Goal: Task Accomplishment & Management: Manage account settings

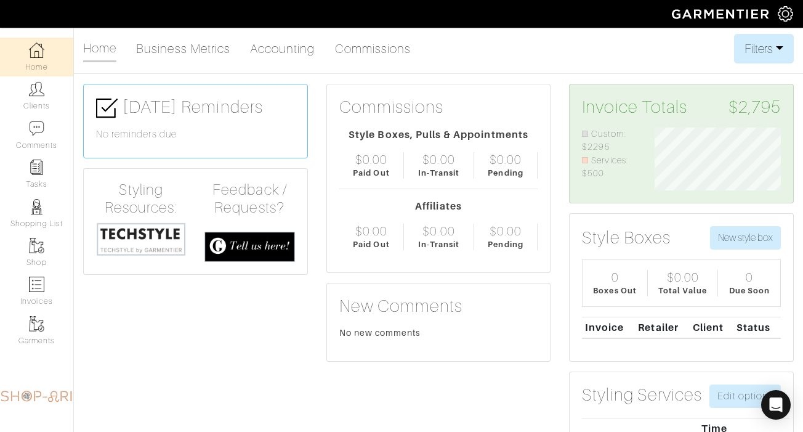
scroll to position [63, 145]
click at [12, 97] on link "Clients" at bounding box center [36, 95] width 73 height 39
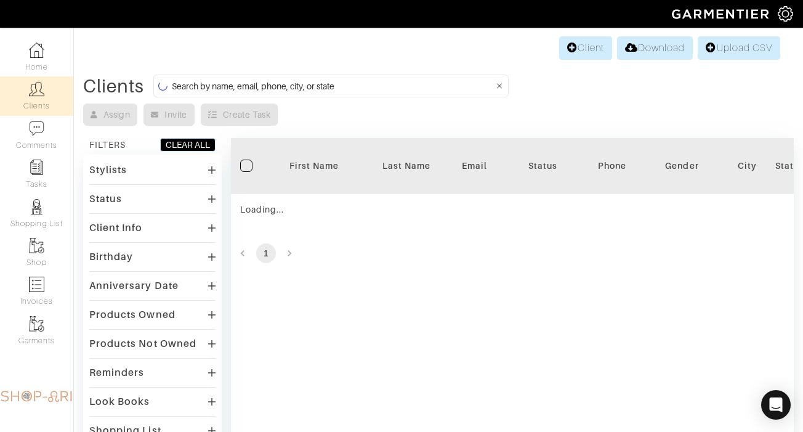
click at [196, 80] on input at bounding box center [333, 85] width 322 height 15
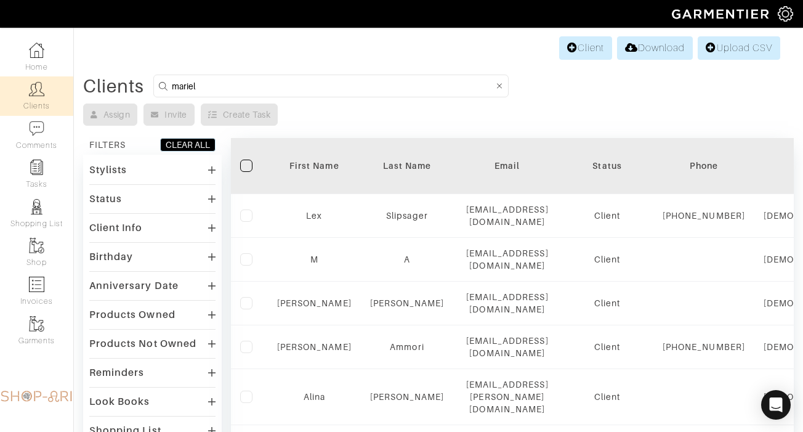
type input "mariel"
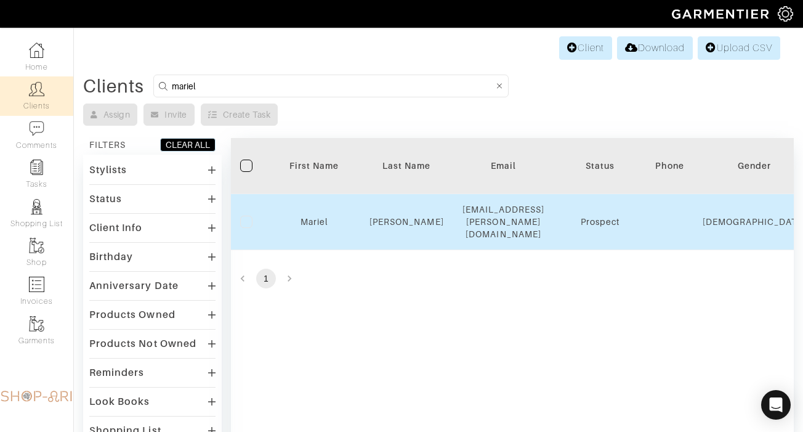
click at [329, 215] on div "Mariel" at bounding box center [314, 221] width 74 height 12
click at [319, 217] on link "Mariel" at bounding box center [313, 222] width 27 height 10
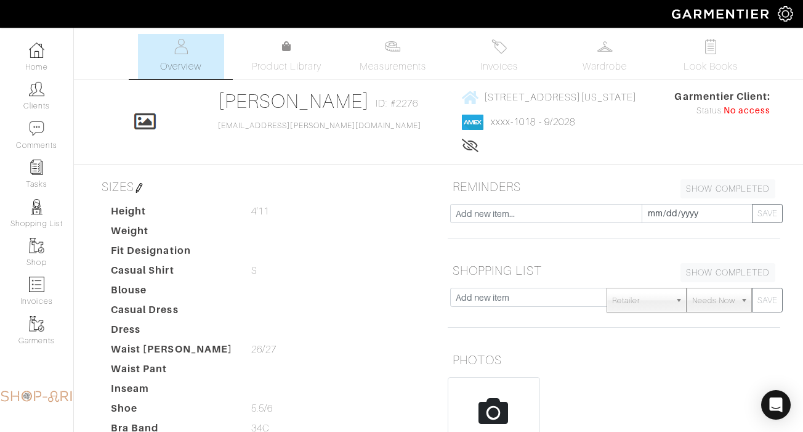
scroll to position [4, 0]
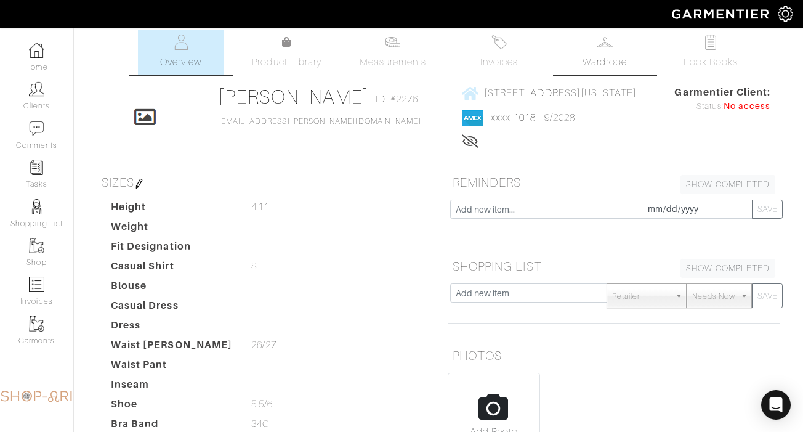
click at [593, 58] on span "Wardrobe" at bounding box center [604, 62] width 44 height 15
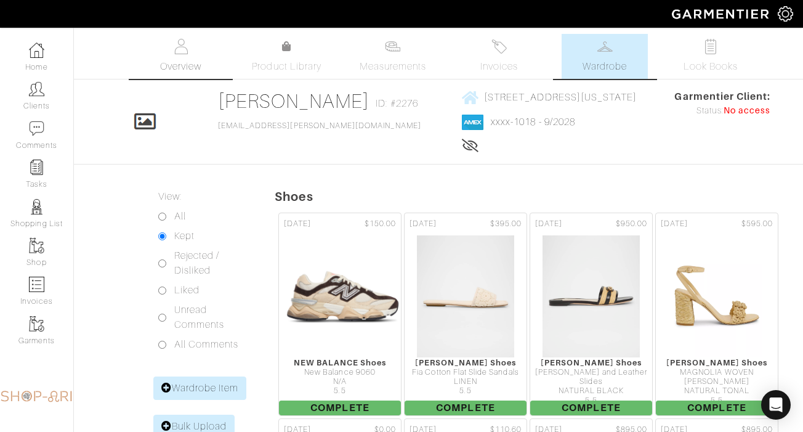
click at [192, 53] on link "Overview" at bounding box center [181, 56] width 86 height 45
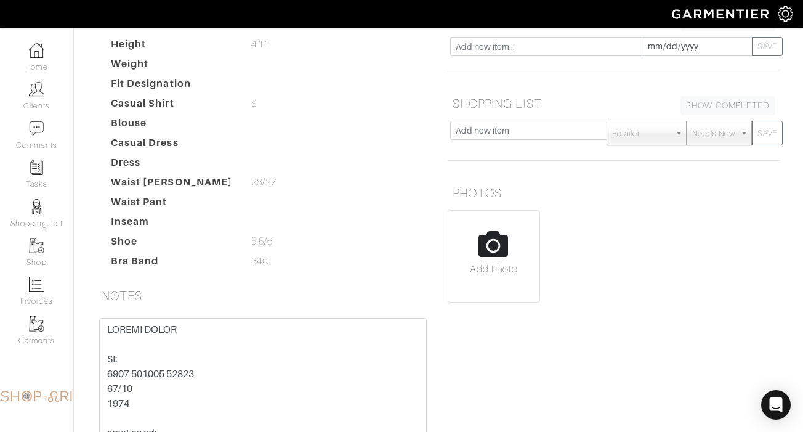
scroll to position [220, 0]
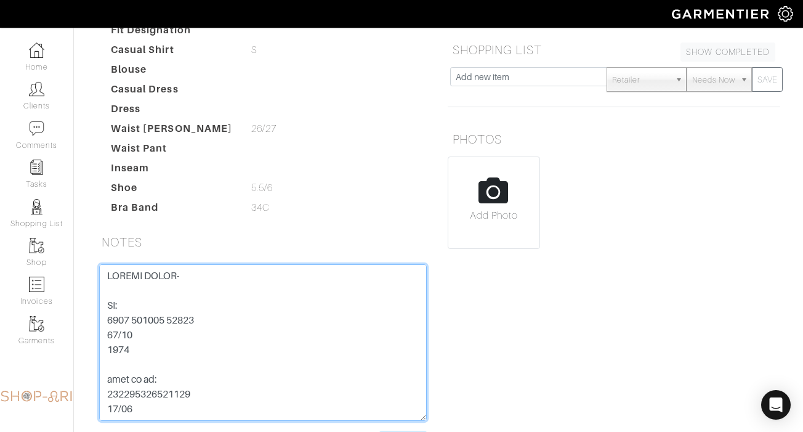
drag, startPoint x: 172, startPoint y: 322, endPoint x: 236, endPoint y: 322, distance: 64.0
click at [236, 322] on textarea at bounding box center [263, 342] width 328 height 156
click at [243, 335] on textarea at bounding box center [263, 342] width 328 height 156
